Goal: Book appointment/travel/reservation

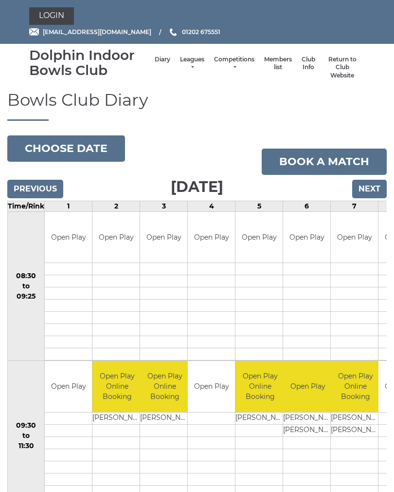
click at [189, 65] on link "Leagues" at bounding box center [192, 63] width 24 height 16
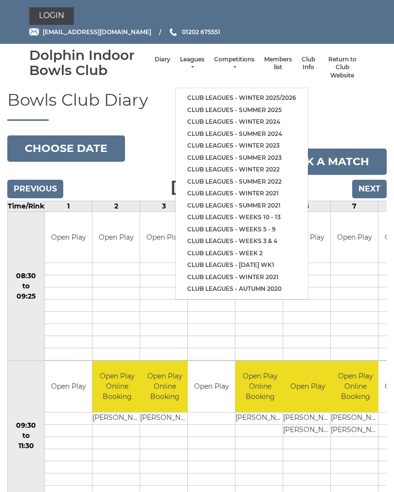
click at [256, 105] on link "Club leagues - Summer 2025" at bounding box center [242, 110] width 132 height 12
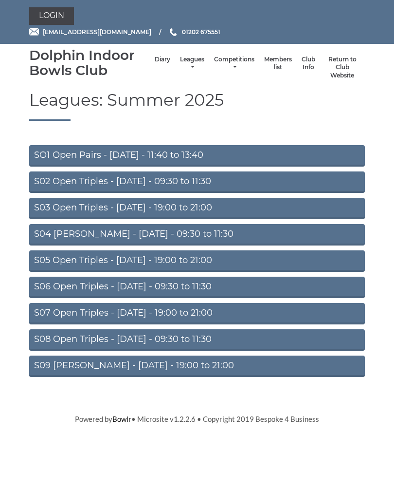
click at [195, 208] on link "S03 Open Triples - Tuesday - 19:00 to 21:00" at bounding box center [197, 208] width 336 height 21
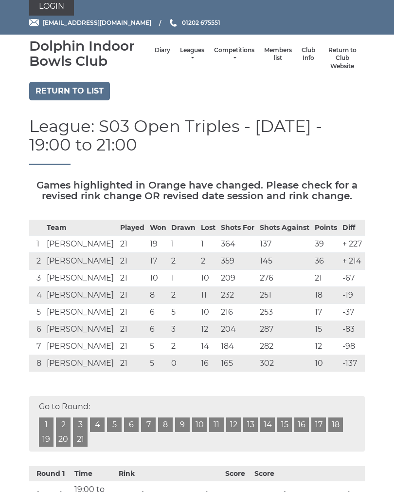
scroll to position [9, 0]
click at [155, 55] on link "Diary" at bounding box center [163, 50] width 16 height 8
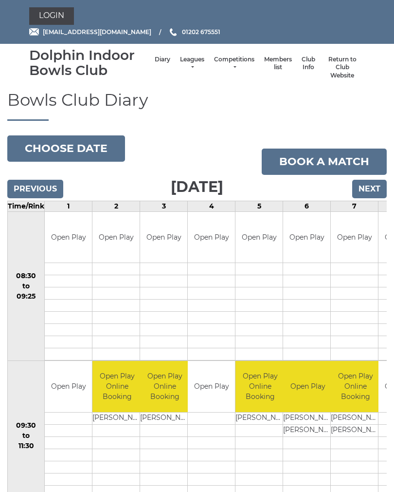
click at [36, 189] on input "Previous" at bounding box center [35, 189] width 56 height 18
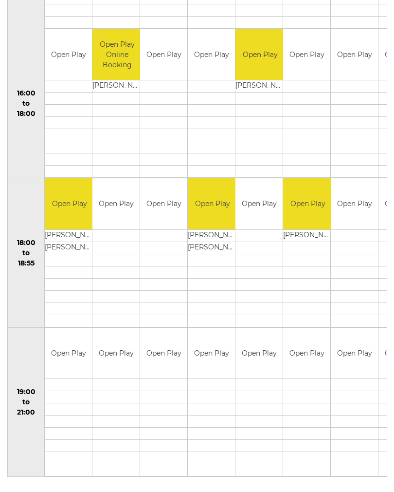
scroll to position [781, 0]
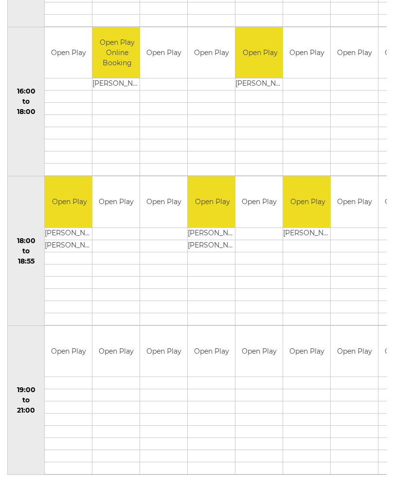
click at [349, 423] on td at bounding box center [354, 419] width 47 height 12
click at [344, 409] on td at bounding box center [354, 407] width 47 height 12
click at [365, 54] on td "Open Play" at bounding box center [354, 52] width 47 height 51
